Goal: Transaction & Acquisition: Purchase product/service

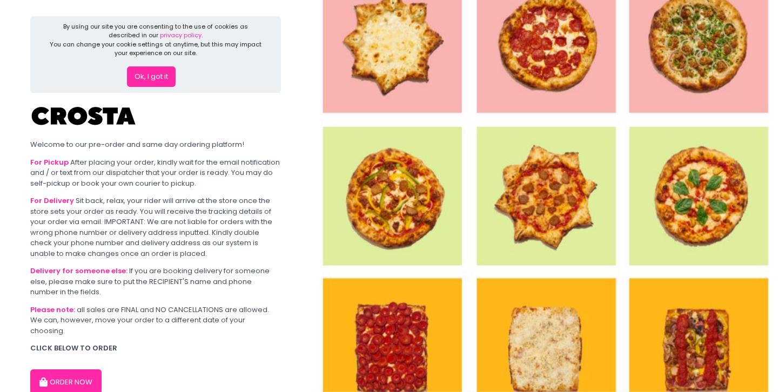
click at [64, 370] on button "ORDER NOW" at bounding box center [65, 383] width 71 height 26
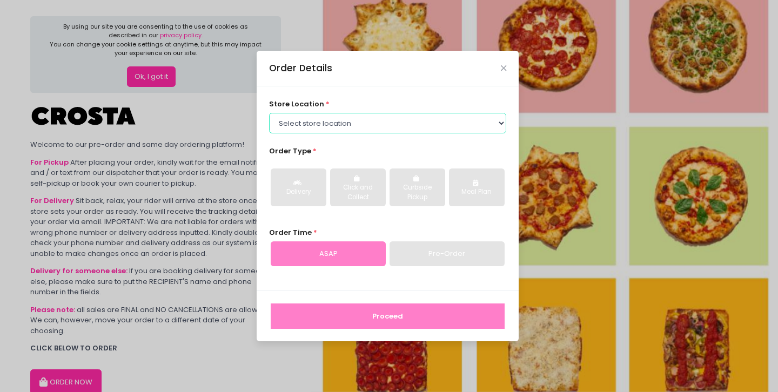
click at [294, 120] on select "Select store location [PERSON_NAME] Pizza - [PERSON_NAME] Pizza - [GEOGRAPHIC_D…" at bounding box center [388, 123] width 238 height 21
select select "5fabb2e53664a8677beaeb89"
click at [269, 113] on select "Select store location [PERSON_NAME] Pizza - [PERSON_NAME] Pizza - [GEOGRAPHIC_D…" at bounding box center [388, 123] width 238 height 21
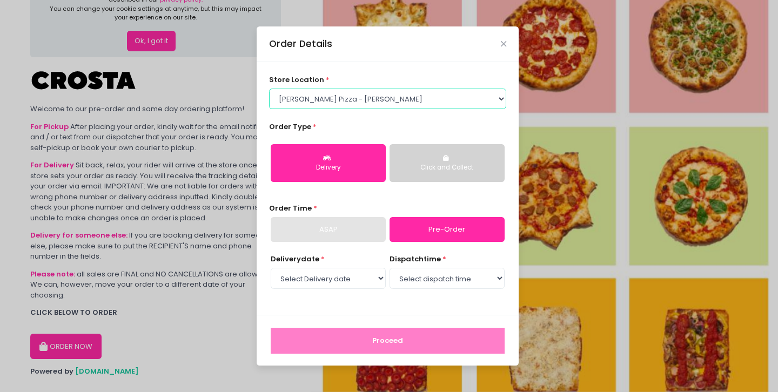
scroll to position [47, 0]
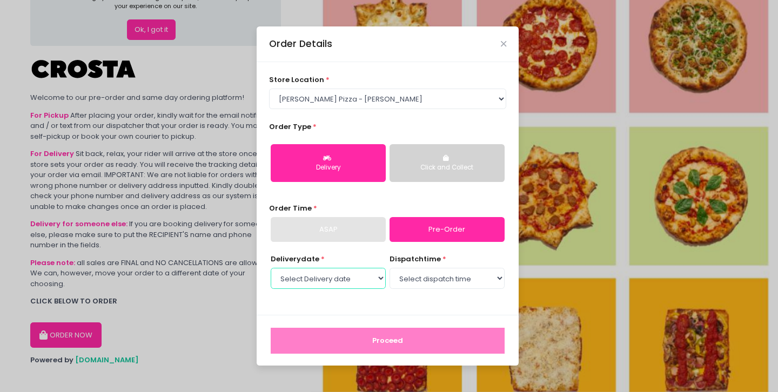
click at [366, 285] on select "Select Delivery date [DATE] [DATE]" at bounding box center [328, 278] width 115 height 21
select select "[DATE]"
click at [271, 268] on select "Select Delivery date [DATE] [DATE]" at bounding box center [328, 278] width 115 height 21
click at [426, 273] on select "Select dispatch time 12:00 PM - 12:30 PM 12:30 PM - 01:00 PM 01:00 PM - 01:30 P…" at bounding box center [447, 278] width 115 height 21
select select "12:30"
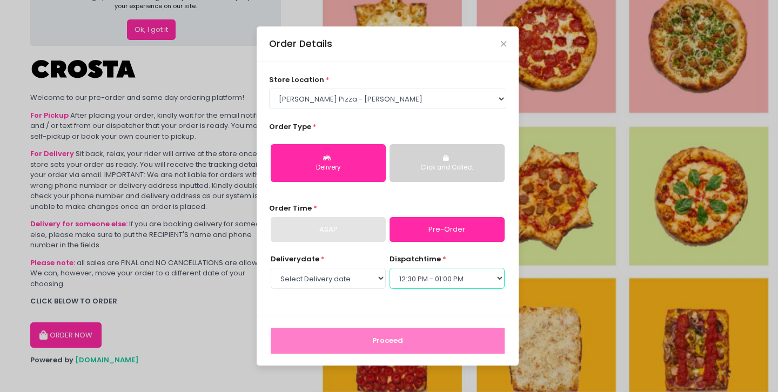
click at [390, 268] on select "Select dispatch time 12:00 PM - 12:30 PM 12:30 PM - 01:00 PM 01:00 PM - 01:30 P…" at bounding box center [447, 278] width 115 height 21
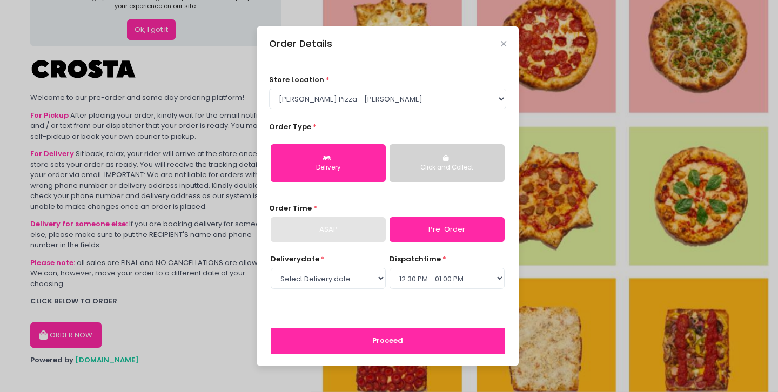
click at [386, 340] on button "Proceed" at bounding box center [388, 341] width 234 height 26
